Goal: Information Seeking & Learning: Learn about a topic

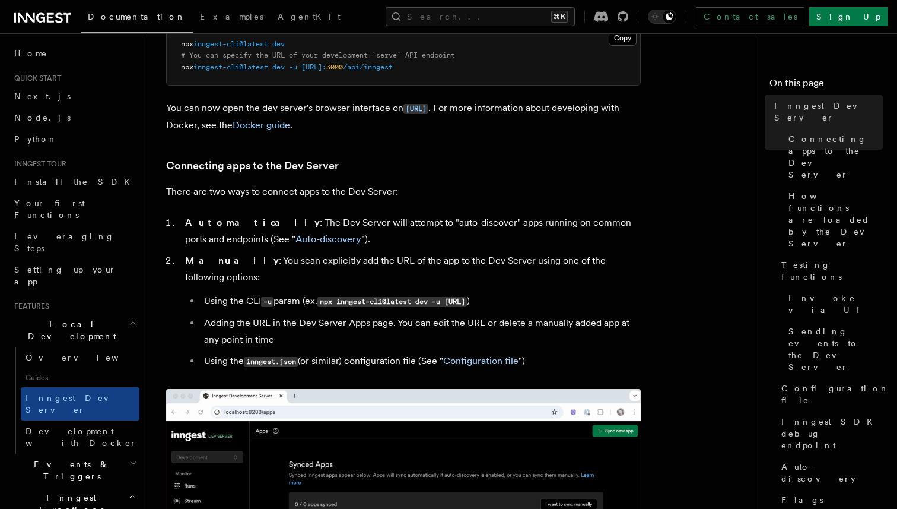
scroll to position [603, 0]
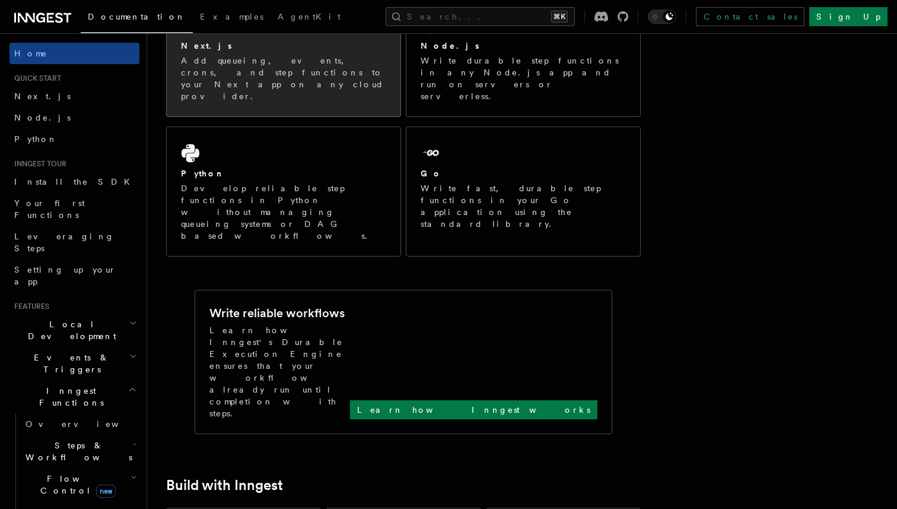
scroll to position [270, 0]
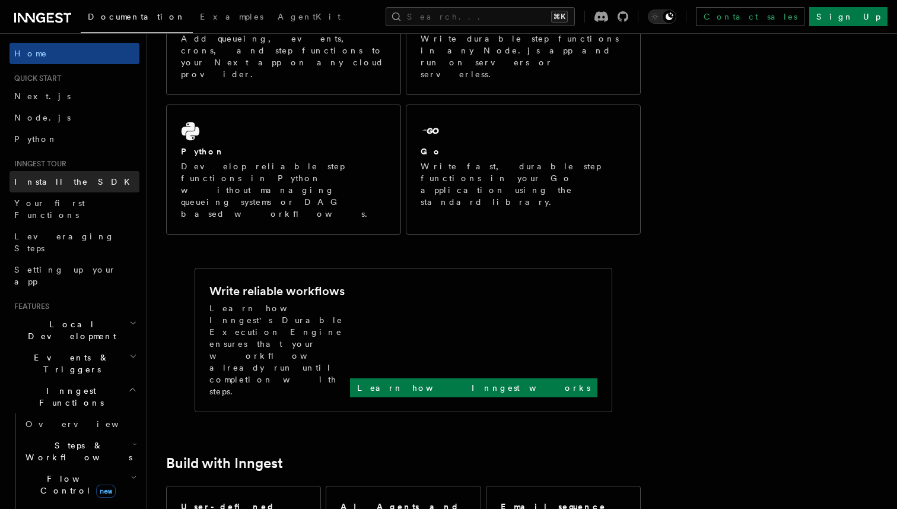
click at [65, 179] on span "Install the SDK" at bounding box center [75, 181] width 123 height 9
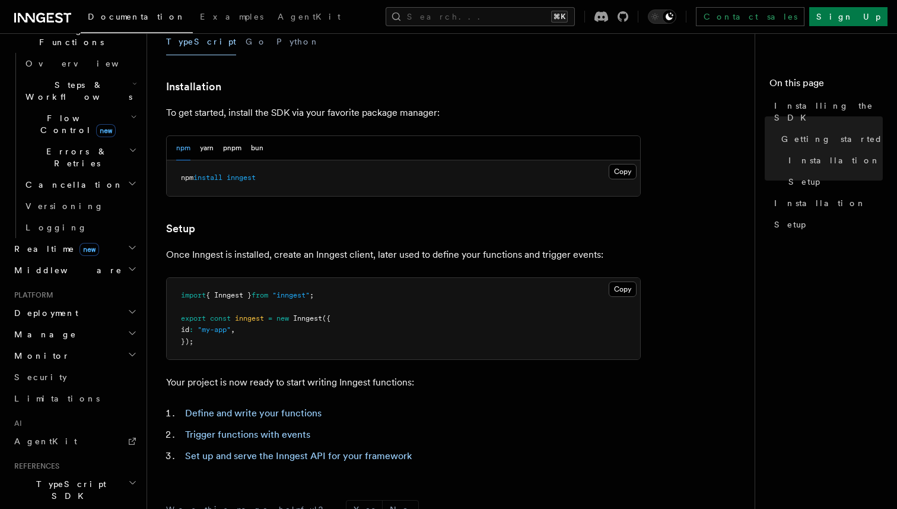
scroll to position [375, 0]
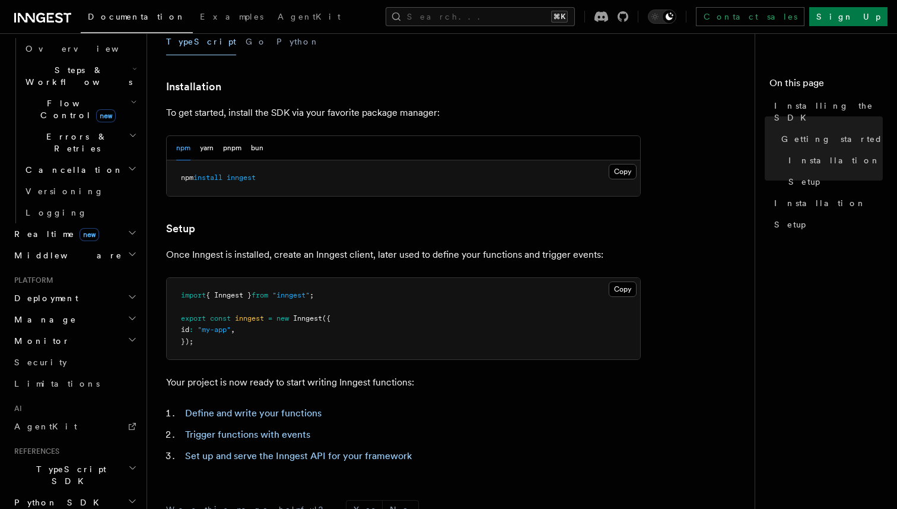
click at [49, 463] on span "TypeScript SDK" at bounding box center [68, 475] width 119 height 24
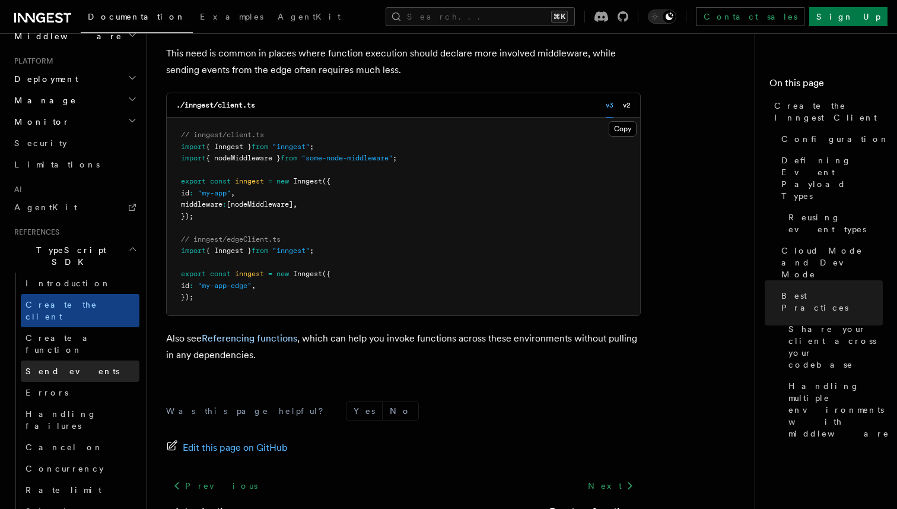
scroll to position [614, 0]
